Goal: Task Accomplishment & Management: Manage account settings

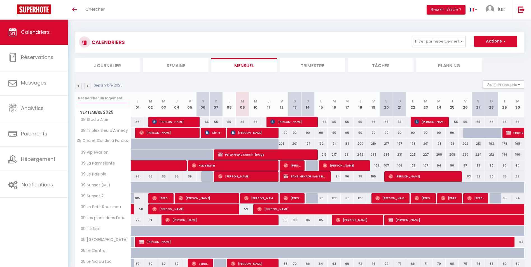
click at [101, 100] on input "text" at bounding box center [103, 98] width 50 height 10
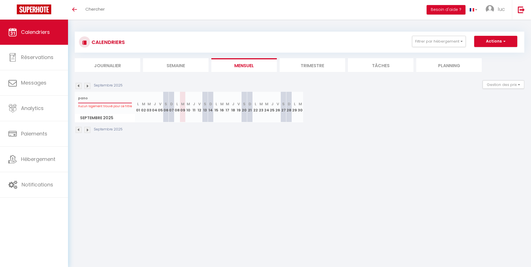
type input "pano"
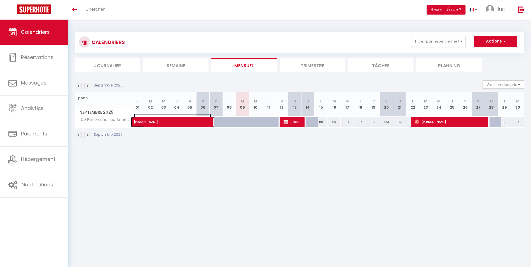
click at [198, 123] on span "[PERSON_NAME]" at bounding box center [172, 119] width 77 height 11
select select "OK"
select select "0"
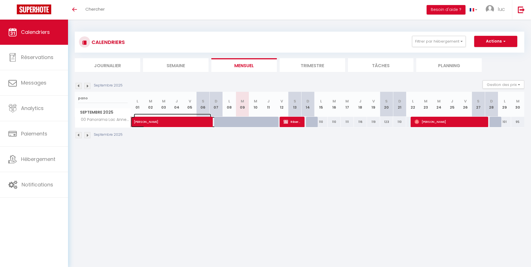
select select "1"
select select
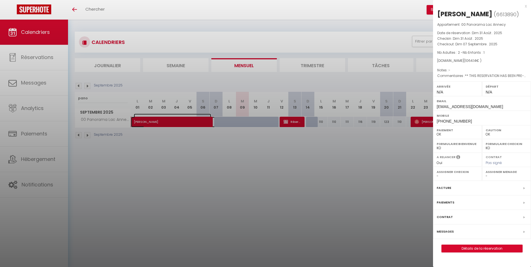
select select "28177"
click at [143, 187] on div at bounding box center [265, 133] width 531 height 267
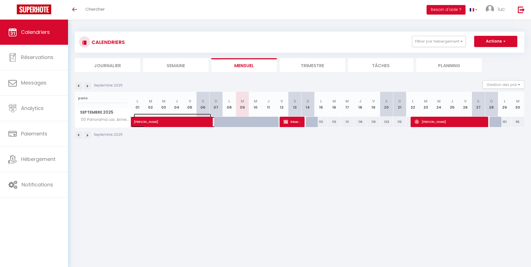
click at [192, 119] on span "[PERSON_NAME]" at bounding box center [172, 119] width 77 height 11
